Goal: Transaction & Acquisition: Purchase product/service

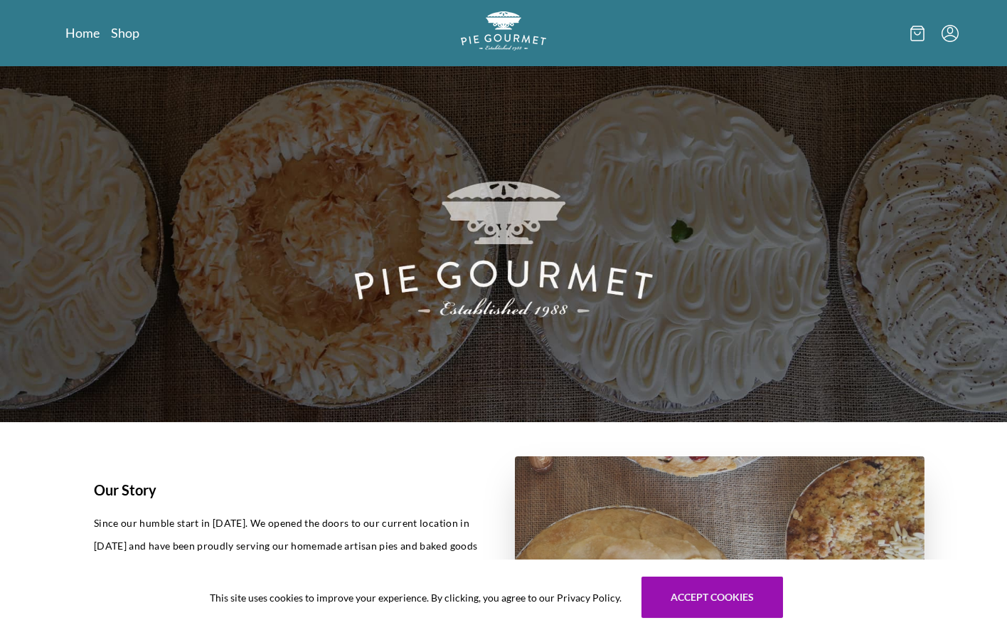
click at [141, 34] on nav "Home Shop" at bounding box center [208, 33] width 287 height 18
click at [130, 30] on link "Shop" at bounding box center [125, 32] width 28 height 17
click at [120, 31] on link "Shop" at bounding box center [125, 32] width 28 height 17
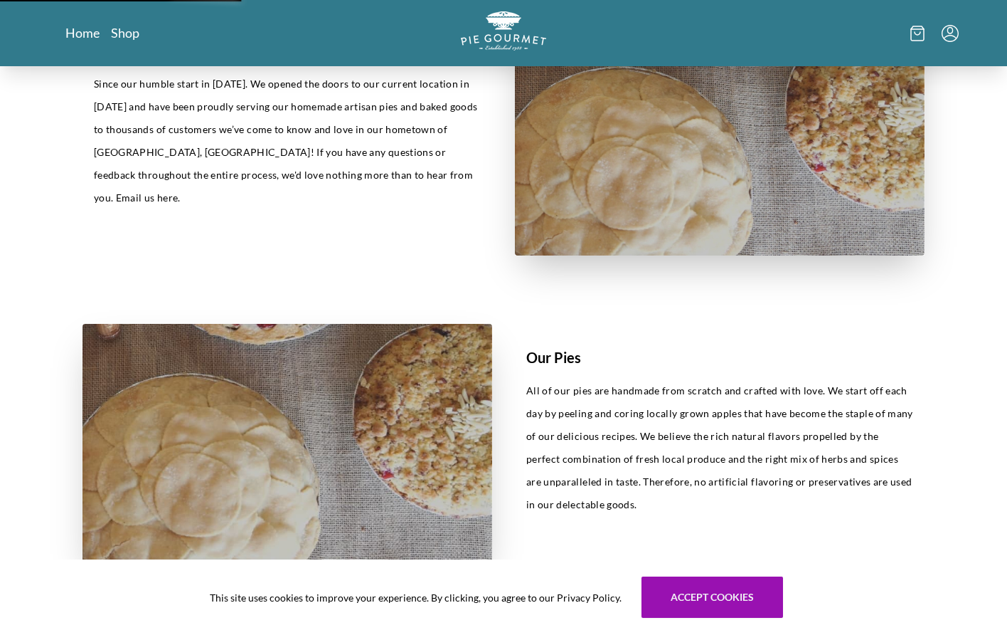
click at [438, 403] on img at bounding box center [288, 443] width 410 height 238
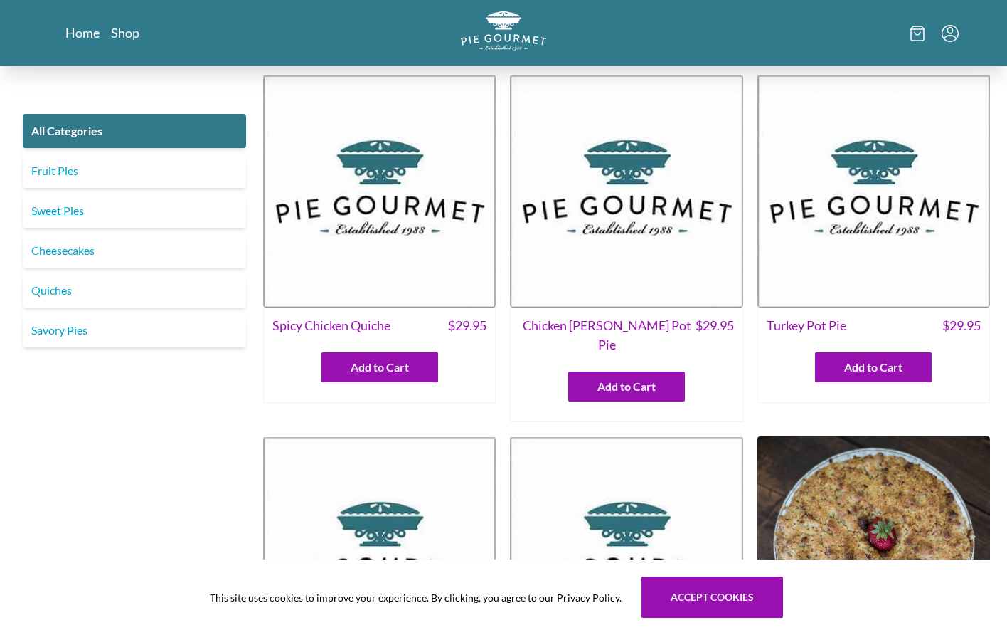
click at [70, 217] on link "Sweet Pies" at bounding box center [134, 211] width 223 height 34
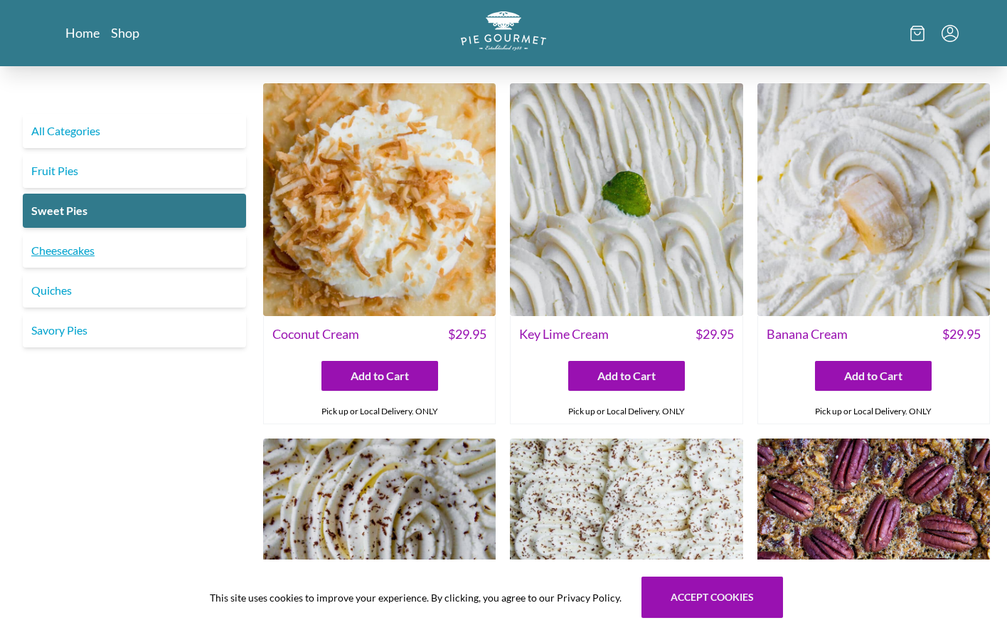
click at [78, 253] on link "Cheesecakes" at bounding box center [134, 250] width 223 height 34
click at [61, 252] on link "Cheesecakes" at bounding box center [134, 250] width 223 height 34
click at [60, 256] on link "Cheesecakes" at bounding box center [134, 250] width 223 height 34
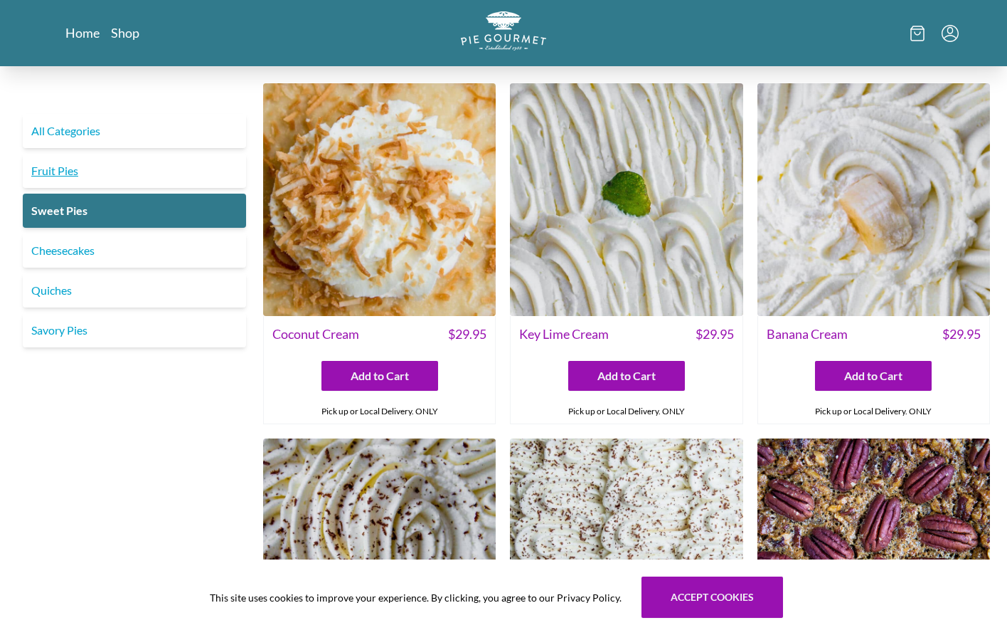
click at [51, 174] on link "Fruit Pies" at bounding box center [134, 171] width 223 height 34
click at [131, 37] on link "Shop" at bounding box center [125, 32] width 28 height 17
